Goal: Task Accomplishment & Management: Manage account settings

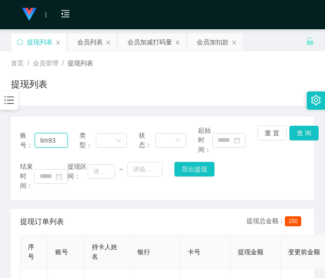
click at [48, 143] on input "lim93" at bounding box center [51, 140] width 33 height 15
click at [144, 42] on div "会员加减打码量" at bounding box center [149, 41] width 45 height 17
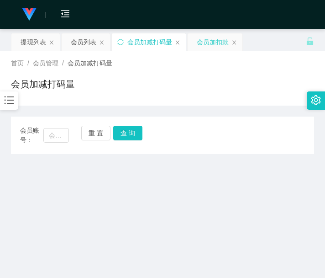
click at [207, 44] on div "会员加扣款" at bounding box center [213, 41] width 32 height 17
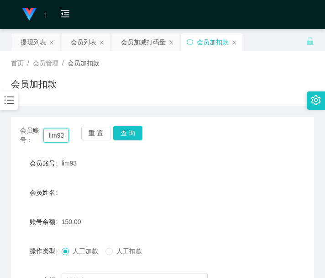
click at [54, 138] on input "lim93" at bounding box center [56, 135] width 26 height 15
paste input "450404845"
type input "450404845"
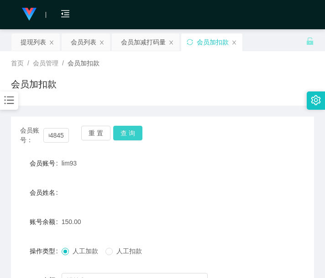
click at [129, 131] on button "查 询" at bounding box center [127, 133] width 29 height 15
click at [129, 131] on button "查 询" at bounding box center [132, 133] width 39 height 15
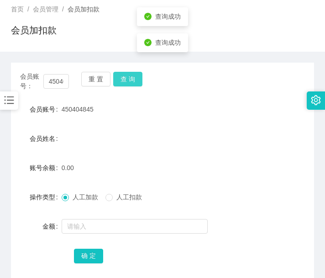
scroll to position [76, 0]
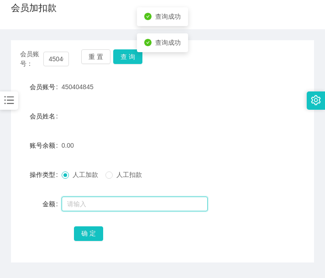
click at [110, 208] on input "text" at bounding box center [135, 203] width 146 height 15
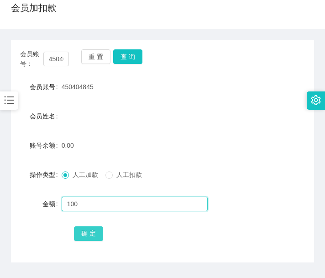
type input "100"
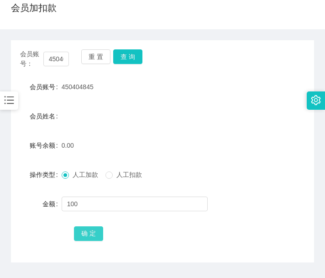
click at [95, 234] on button "确 定" at bounding box center [88, 233] width 29 height 15
click at [6, 191] on main "关闭左侧 关闭右侧 关闭其它 刷新页面 提现列表 会员列表 会员加减打码量 会员加扣款 首页 / 会员管理 / 会员加扣款 / 会员加扣款 会员账号： 450…" at bounding box center [162, 123] width 325 height 341
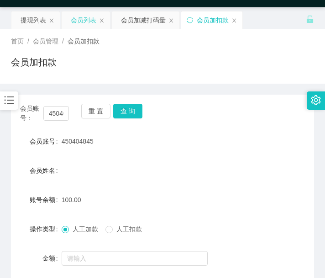
scroll to position [0, 0]
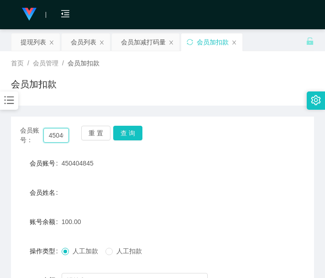
click at [59, 133] on input "450404845" at bounding box center [56, 135] width 26 height 15
click at [61, 139] on input "450404845" at bounding box center [56, 135] width 26 height 15
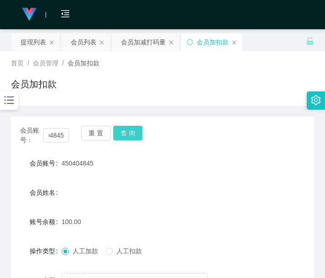
scroll to position [0, 0]
click at [135, 133] on button "查 询" at bounding box center [127, 133] width 29 height 15
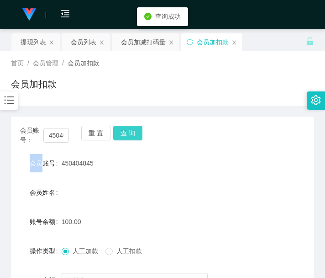
click at [135, 133] on div "会员账号： 450404845 重 置 查 询" at bounding box center [162, 135] width 303 height 19
click at [135, 133] on button "查 询" at bounding box center [127, 133] width 29 height 15
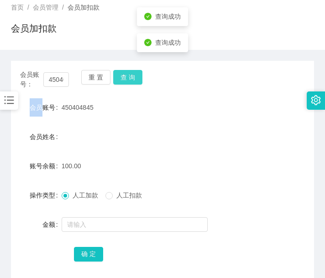
scroll to position [76, 0]
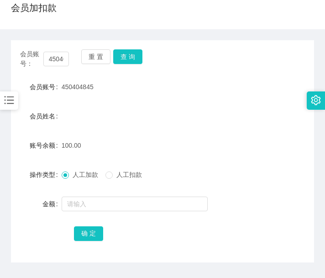
drag, startPoint x: 127, startPoint y: 140, endPoint x: 168, endPoint y: 110, distance: 51.0
click at [127, 141] on div "100.00" at bounding box center [150, 145] width 177 height 18
click at [137, 61] on button "查 询" at bounding box center [127, 56] width 29 height 15
click at [137, 61] on div "会员账号： 450404845 重 置 查 询" at bounding box center [162, 58] width 303 height 19
drag, startPoint x: 112, startPoint y: 145, endPoint x: 129, endPoint y: 119, distance: 30.9
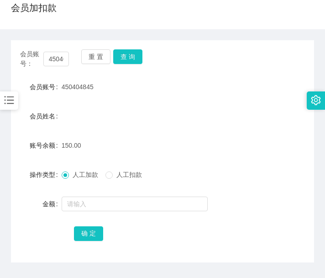
click at [112, 145] on div "150.00" at bounding box center [150, 145] width 177 height 18
click at [133, 53] on button "查 询" at bounding box center [127, 56] width 29 height 15
click at [133, 53] on div "会员账号： 450404845 重 置 查 询" at bounding box center [162, 58] width 303 height 19
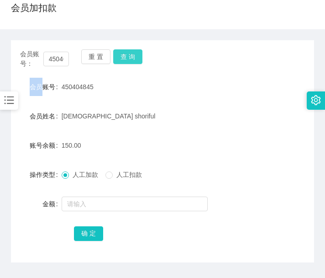
click at [117, 59] on button "查 询" at bounding box center [127, 56] width 29 height 15
click at [117, 59] on div "重 置 查 询" at bounding box center [105, 58] width 49 height 19
click at [117, 59] on button "查 询" at bounding box center [127, 56] width 29 height 15
click at [131, 158] on form "会员账号 450404845 会员姓名 [DEMOGRAPHIC_DATA] shoriful 账号余额 150.00 操作类型 人工加款 人工扣款 金额 确…" at bounding box center [162, 160] width 303 height 164
click at [131, 57] on button "查 询" at bounding box center [127, 56] width 29 height 15
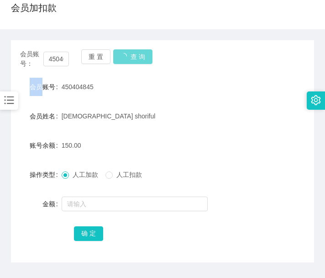
click at [131, 57] on div "会员账号： 450404845 重 置 查 询" at bounding box center [162, 58] width 303 height 19
click at [131, 57] on button "查 询" at bounding box center [127, 56] width 29 height 15
drag, startPoint x: 26, startPoint y: 196, endPoint x: 81, endPoint y: 116, distance: 97.3
click at [26, 196] on div "金额" at bounding box center [36, 203] width 51 height 18
click at [127, 56] on button "查 询" at bounding box center [127, 56] width 29 height 15
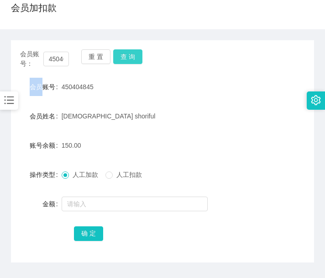
click at [127, 56] on div "重 置 查 询" at bounding box center [105, 58] width 49 height 19
click at [90, 151] on div "150.00" at bounding box center [150, 145] width 177 height 18
click at [129, 67] on div "会员账号： 450404845 重 置 查 询" at bounding box center [162, 58] width 303 height 19
click at [129, 64] on div "会员账号： 450404845 重 置 查 询" at bounding box center [162, 58] width 303 height 19
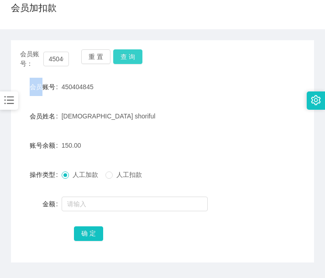
click at [130, 59] on button "查 询" at bounding box center [127, 56] width 29 height 15
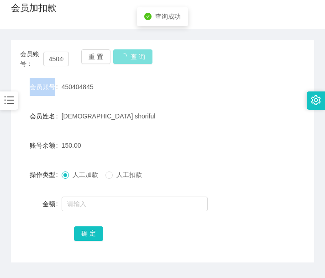
click at [130, 59] on div "会员账号： 450404845 重 置 查 询" at bounding box center [162, 58] width 303 height 19
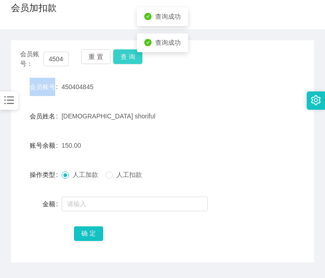
click at [130, 59] on button "查 询" at bounding box center [127, 56] width 29 height 15
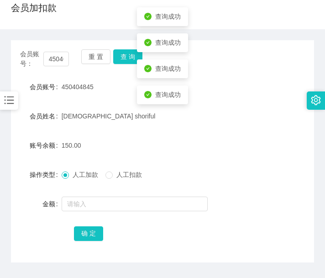
click at [212, 97] on form "会员账号 450404845 会员姓名 [DEMOGRAPHIC_DATA] shoriful 账号余额 150.00 操作类型 人工加款 人工扣款 金额 确…" at bounding box center [162, 160] width 303 height 164
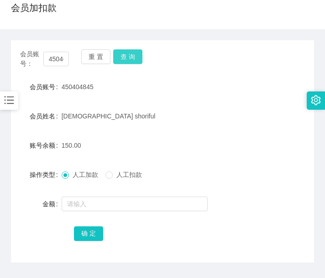
click at [130, 61] on button "查 询" at bounding box center [127, 56] width 29 height 15
click at [130, 61] on div "会员账号： 450404845 重 置 查 询" at bounding box center [162, 58] width 303 height 19
click at [130, 61] on button "查 询" at bounding box center [127, 56] width 29 height 15
drag, startPoint x: 24, startPoint y: 184, endPoint x: 63, endPoint y: 130, distance: 66.3
click at [24, 184] on form "会员账号 450404845 会员姓名 [DEMOGRAPHIC_DATA] shoriful 账号余额 150.00 操作类型 人工加款 人工扣款 金额 确…" at bounding box center [162, 160] width 303 height 164
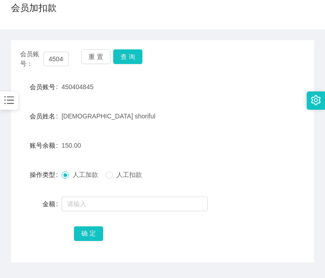
click at [122, 64] on div "重 置 查 询" at bounding box center [105, 58] width 49 height 19
click at [125, 60] on button "查 询" at bounding box center [127, 56] width 29 height 15
click at [125, 60] on div "重 置 查 询" at bounding box center [105, 58] width 49 height 19
click at [126, 59] on button "查 询" at bounding box center [127, 56] width 29 height 15
click at [17, 184] on form "会员账号 450404845 会员姓名 [DEMOGRAPHIC_DATA] shoriful 账号余额 150.00 操作类型 人工加款 人工扣款 金额 确…" at bounding box center [162, 160] width 303 height 164
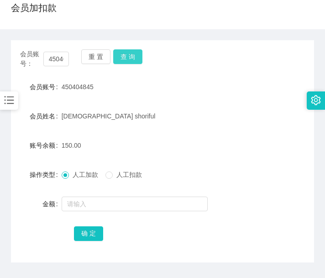
click at [129, 52] on button "查 询" at bounding box center [127, 56] width 29 height 15
click at [129, 52] on div "会员账号： 450404845 重 置 查 询" at bounding box center [162, 58] width 303 height 19
click at [129, 52] on button "查 询" at bounding box center [127, 56] width 29 height 15
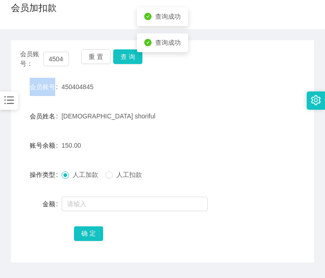
drag, startPoint x: 129, startPoint y: 52, endPoint x: 121, endPoint y: 32, distance: 22.1
click at [129, 52] on div "会员账号： 450404845 重 置 查 询" at bounding box center [162, 58] width 303 height 19
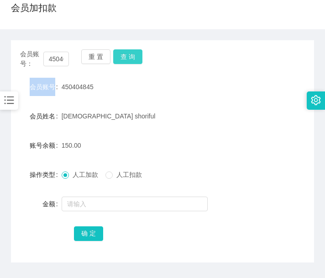
click at [131, 63] on button "查 询" at bounding box center [127, 56] width 29 height 15
click at [131, 63] on div "会员账号： 450404845 重 置 查 询" at bounding box center [162, 58] width 303 height 19
click at [81, 156] on form "会员账号 450404845 会员姓名 [DEMOGRAPHIC_DATA] shoriful 账号余额 150.00 操作类型 人工加款 人工扣款 金额 确…" at bounding box center [162, 160] width 303 height 164
click at [130, 63] on button "查 询" at bounding box center [127, 56] width 29 height 15
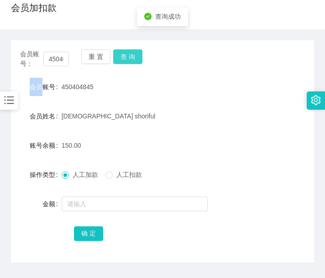
click at [130, 63] on div "会员账号： 450404845 重 置 查 询" at bounding box center [162, 58] width 303 height 19
click at [130, 63] on button "查 询" at bounding box center [127, 56] width 29 height 15
drag, startPoint x: 28, startPoint y: 176, endPoint x: 108, endPoint y: 107, distance: 105.2
click at [28, 176] on div "操作类型" at bounding box center [36, 174] width 51 height 18
click at [141, 56] on button "查 询" at bounding box center [127, 56] width 29 height 15
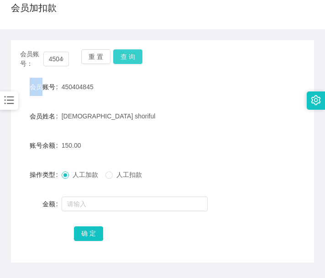
click at [141, 56] on div "会员账号： 450404845 重 置 查 询" at bounding box center [162, 58] width 303 height 19
click at [141, 56] on button "查 询" at bounding box center [127, 56] width 29 height 15
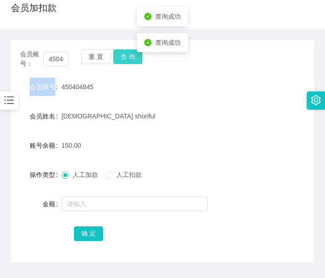
click at [141, 56] on div "会员账号： 450404845 重 置 查 询" at bounding box center [162, 58] width 303 height 19
click at [141, 54] on button "查 询" at bounding box center [127, 56] width 29 height 15
click at [141, 54] on button "查 询" at bounding box center [132, 56] width 39 height 15
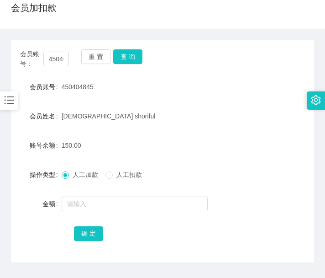
drag, startPoint x: 36, startPoint y: 158, endPoint x: 110, endPoint y: 139, distance: 76.3
click at [36, 158] on form "会员账号 450404845 会员姓名 [DEMOGRAPHIC_DATA] shoriful 账号余额 150.00 操作类型 人工加款 人工扣款 金额 确…" at bounding box center [162, 160] width 303 height 164
click at [126, 61] on button "查 询" at bounding box center [127, 56] width 29 height 15
click at [127, 61] on button "查 询" at bounding box center [132, 56] width 39 height 15
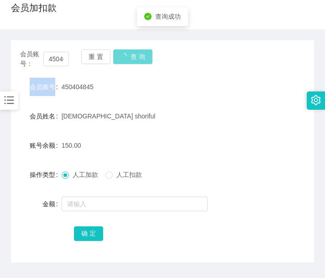
click at [127, 61] on div "重 置 查 询" at bounding box center [105, 58] width 49 height 19
drag, startPoint x: 32, startPoint y: 184, endPoint x: 77, endPoint y: 132, distance: 68.3
click at [32, 184] on form "会员账号 450404845 会员姓名 [DEMOGRAPHIC_DATA] shoriful 账号余额 150.00 操作类型 人工加款 人工扣款 金额 确…" at bounding box center [162, 160] width 303 height 164
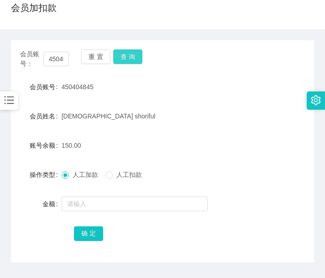
click at [132, 56] on button "查 询" at bounding box center [127, 56] width 29 height 15
click at [132, 56] on div "会员账号： 450404845 重 置 查 询" at bounding box center [162, 58] width 303 height 19
click at [132, 56] on button "查 询" at bounding box center [127, 56] width 29 height 15
click at [132, 56] on div "会员账号： 450404845 重 置 查 询" at bounding box center [162, 58] width 303 height 19
click at [101, 153] on div "150.00" at bounding box center [150, 145] width 177 height 18
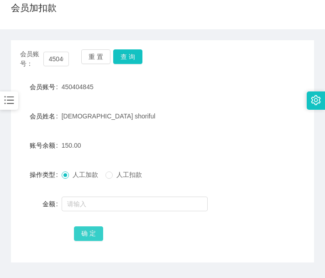
click at [83, 235] on button "确 定" at bounding box center [88, 233] width 29 height 15
click at [83, 235] on span "确 定" at bounding box center [88, 232] width 29 height 7
click at [83, 235] on button "确 定" at bounding box center [88, 233] width 29 height 15
click at [3, 257] on main "关闭左侧 关闭右侧 关闭其它 刷新页面 提现列表 会员列表 会员加减打码量 会员加扣款 首页 / 会员管理 / 会员加扣款 / 会员加扣款 会员账号： 450…" at bounding box center [162, 123] width 325 height 341
click at [58, 60] on input "450404845" at bounding box center [56, 59] width 26 height 15
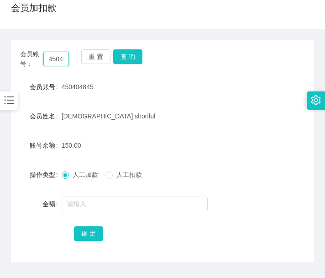
click at [58, 60] on input "450404845" at bounding box center [56, 59] width 26 height 15
paste input "lim93"
type input "lim93"
click at [131, 54] on button "查 询" at bounding box center [127, 56] width 29 height 15
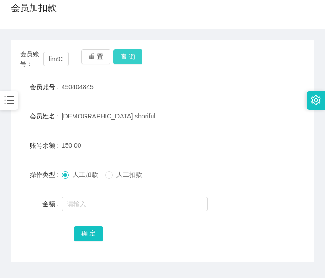
scroll to position [0, 0]
click at [131, 54] on div "会员账号： lim93 重 置 查 询" at bounding box center [162, 58] width 303 height 19
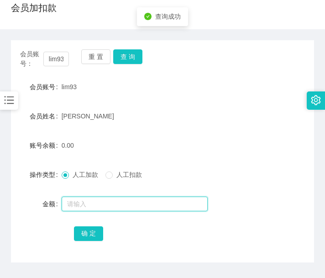
click at [94, 205] on input "text" at bounding box center [135, 203] width 146 height 15
type input "100"
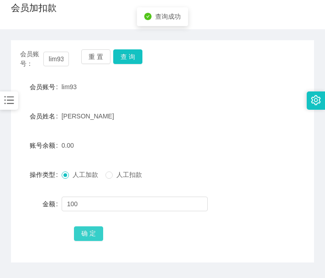
click at [84, 236] on button "确 定" at bounding box center [88, 233] width 29 height 15
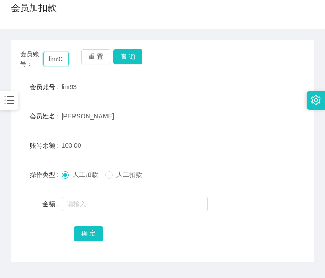
click at [62, 58] on input "lim93" at bounding box center [56, 59] width 26 height 15
paste input "450404845"
type input "450404845"
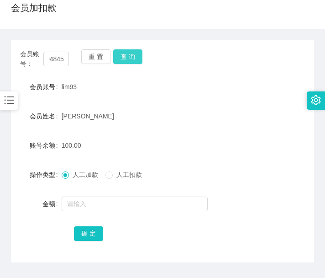
click at [132, 59] on button "查 询" at bounding box center [127, 56] width 29 height 15
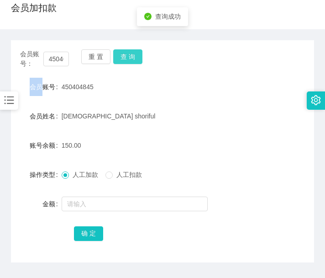
click at [132, 59] on div "会员账号： 450404845 重 置 查 询" at bounding box center [162, 58] width 303 height 19
click at [132, 59] on button "查 询" at bounding box center [127, 56] width 29 height 15
drag, startPoint x: 8, startPoint y: 184, endPoint x: 65, endPoint y: 141, distance: 71.1
click at [8, 184] on main "关闭左侧 关闭右侧 关闭其它 刷新页面 提现列表 会员列表 会员加减打码量 会员加扣款 首页 / 会员管理 / 会员加扣款 / 会员加扣款 会员账号： 450…" at bounding box center [162, 123] width 325 height 341
click at [123, 53] on button "查 询" at bounding box center [127, 56] width 29 height 15
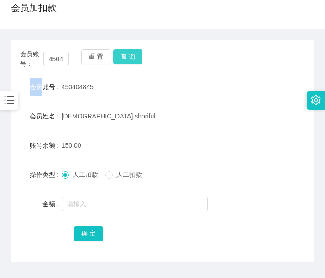
click at [123, 53] on div "重 置 查 询" at bounding box center [105, 58] width 49 height 19
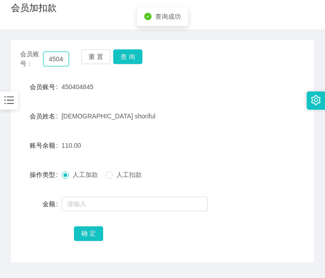
click at [55, 59] on input "450404845" at bounding box center [56, 59] width 26 height 15
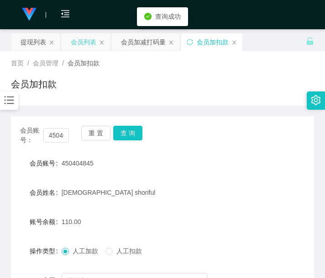
click at [72, 41] on div "会员列表" at bounding box center [84, 41] width 26 height 17
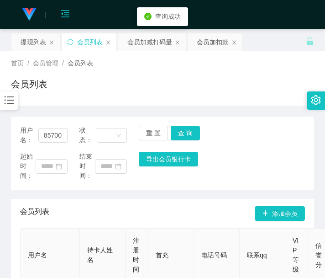
drag, startPoint x: 37, startPoint y: 39, endPoint x: 60, endPoint y: 27, distance: 25.3
click at [37, 39] on div "提现列表" at bounding box center [34, 41] width 26 height 17
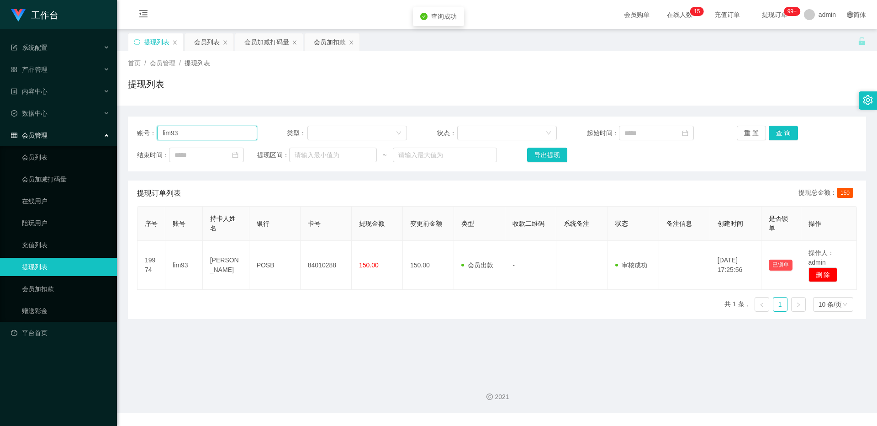
click at [240, 135] on input "lim93" at bounding box center [207, 133] width 100 height 15
paste input "450404845"
type input "450404845"
click at [325, 134] on button "查 询" at bounding box center [782, 133] width 29 height 15
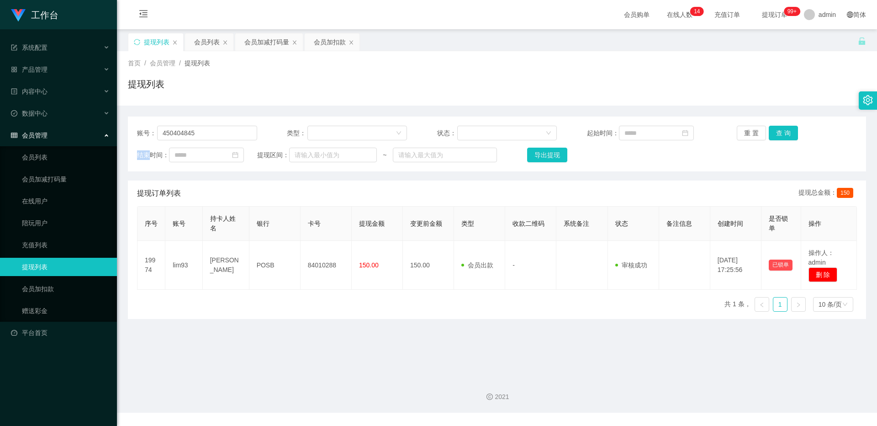
click at [325, 134] on div "重 置 查 询" at bounding box center [796, 133] width 120 height 15
click at [325, 255] on button "处理订单" at bounding box center [822, 259] width 40 height 15
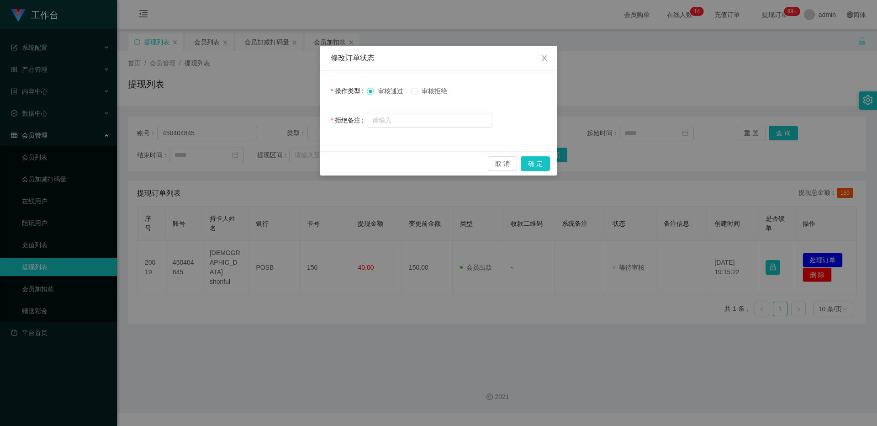
click at [325, 156] on div "取 消 确 定" at bounding box center [438, 163] width 237 height 24
click at [325, 162] on button "确 定" at bounding box center [534, 163] width 29 height 15
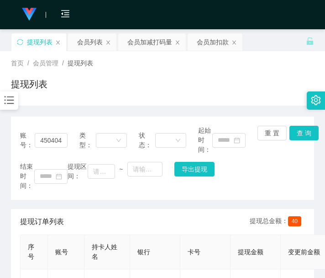
click at [118, 198] on div "账号： 450404845 类型： 状态： 起始时间： 重 置 查 询 结束时间： 提现区间： ~ 导出提现" at bounding box center [162, 157] width 303 height 83
click at [308, 130] on button "查 询" at bounding box center [303, 133] width 29 height 15
click at [308, 130] on div "账号： 450404845 类型： 状态： 起始时间： 重 置 查 询 结束时间： 提现区间： ~ 导出提现" at bounding box center [162, 157] width 303 height 83
click at [305, 130] on button "查 询" at bounding box center [303, 133] width 29 height 15
click at [305, 130] on div "账号： 450404845 类型： 状态： 起始时间： 重 置 查 询 结束时间： 提现区间： ~ 导出提现" at bounding box center [162, 157] width 303 height 83
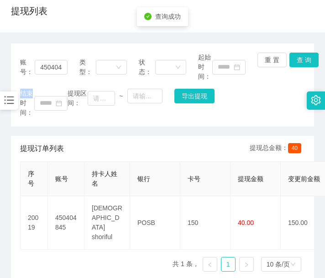
scroll to position [135, 0]
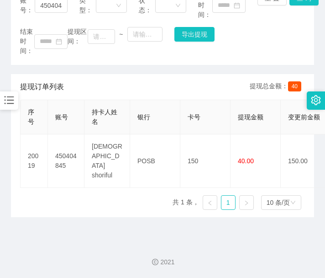
drag, startPoint x: 108, startPoint y: 203, endPoint x: 173, endPoint y: 134, distance: 95.3
click at [110, 200] on div "序号 账号 持卡人姓名 银行 卡号 提现金额 变更前金额 类型 收款二维码 系统备注 状态 备注信息 创建时间 是否锁单 操作 20019 450404845…" at bounding box center [162, 158] width 285 height 117
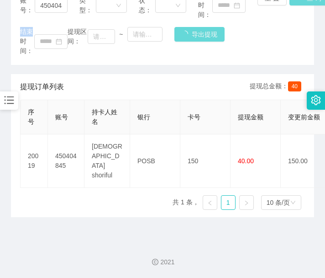
click at [302, 1] on div "账号： 450404845 类型： 状态： 起始时间： 重 置 查 询 结束时间： 提现区间： ~ 导出提现" at bounding box center [162, 23] width 303 height 83
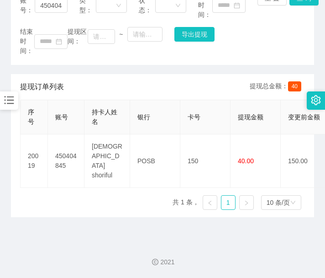
drag, startPoint x: 68, startPoint y: 221, endPoint x: 94, endPoint y: 203, distance: 31.2
click at [68, 221] on main "关闭左侧 关闭右侧 关闭其它 刷新页面 提现列表 会员列表 会员加减打码量 会员加扣款 首页 / 会员管理 / 提现列表 / 提现列表 账号： 4504048…" at bounding box center [162, 65] width 325 height 341
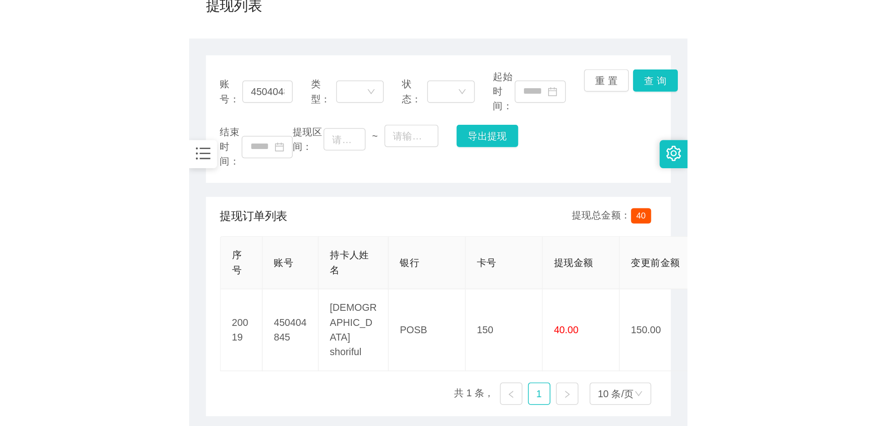
scroll to position [58, 0]
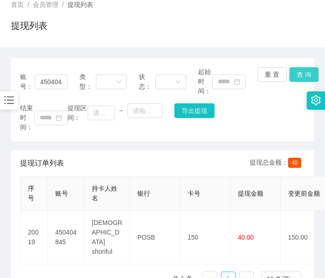
click at [305, 69] on button "查 询" at bounding box center [303, 74] width 29 height 15
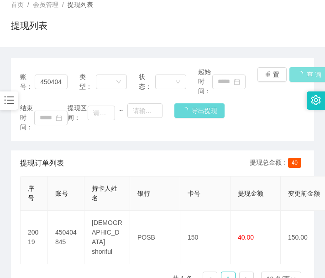
drag, startPoint x: 305, startPoint y: 69, endPoint x: 297, endPoint y: 22, distance: 48.2
click at [305, 67] on div "账号： 450404845 类型： 状态： 起始时间： 重 置 查 询 结束时间： 提现区间： ~ 导出提现" at bounding box center [162, 99] width 303 height 83
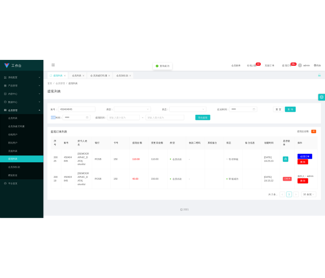
scroll to position [0, 0]
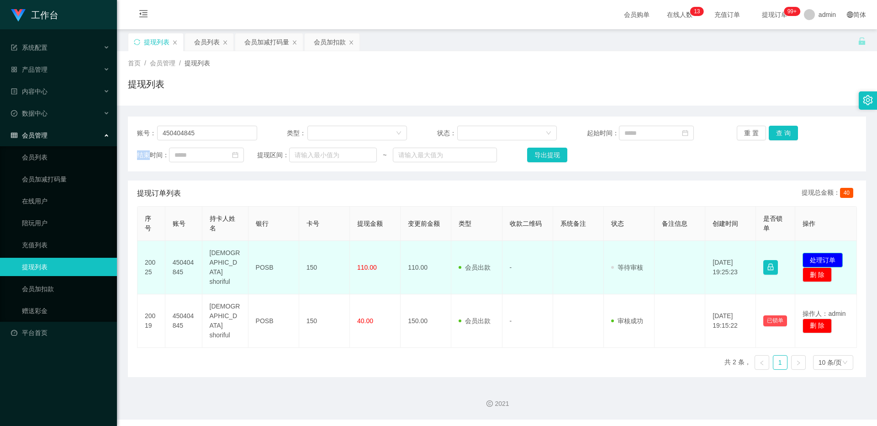
click at [325, 253] on button "处理订单" at bounding box center [822, 259] width 40 height 15
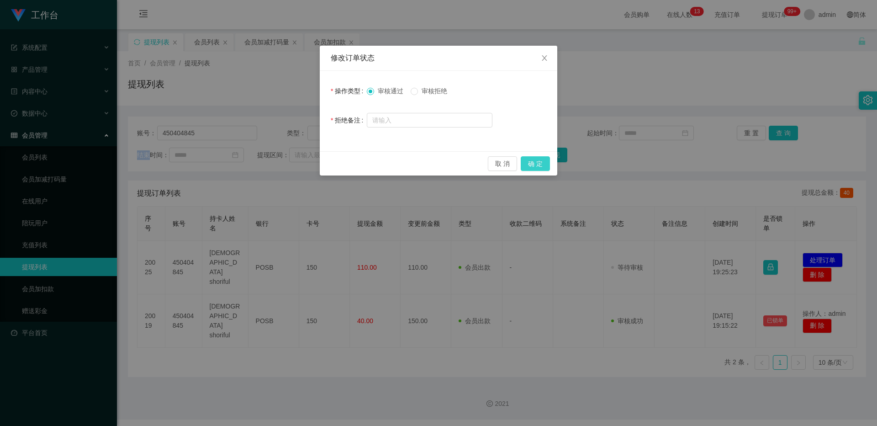
click at [325, 165] on button "确 定" at bounding box center [534, 163] width 29 height 15
